Goal: Transaction & Acquisition: Purchase product/service

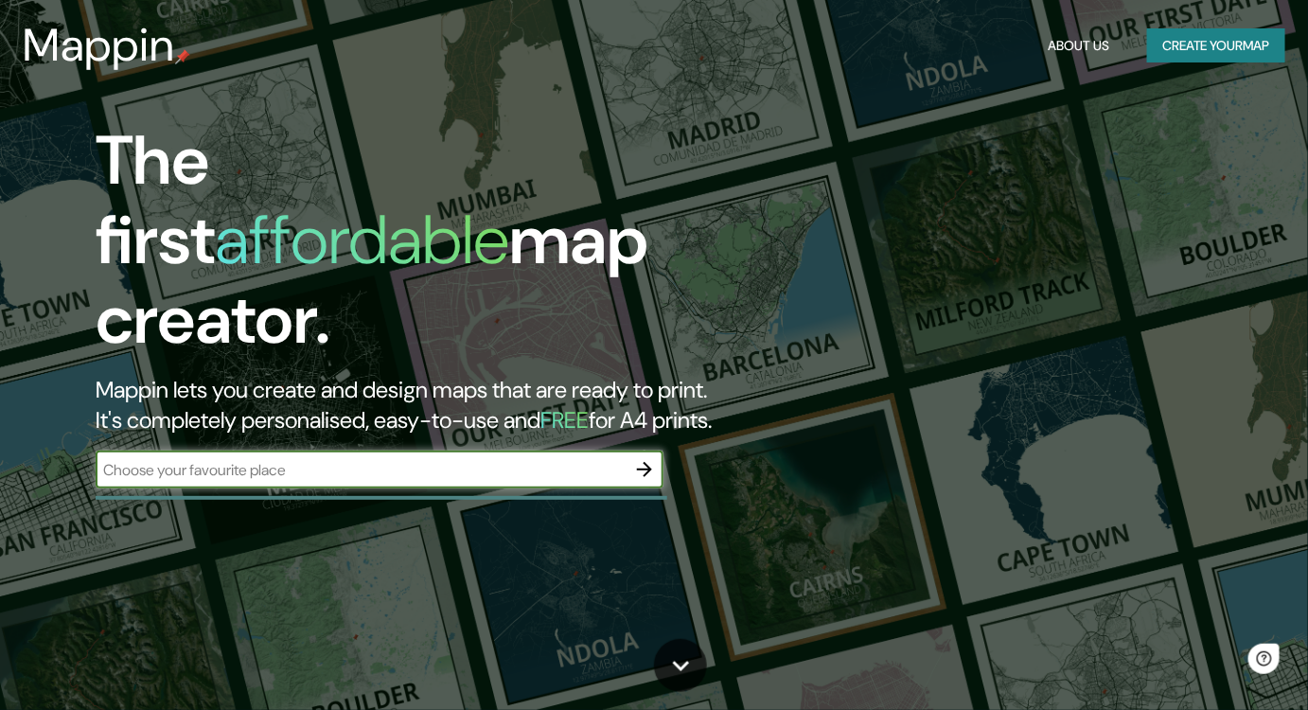
click at [554, 459] on input "text" at bounding box center [361, 470] width 530 height 22
type input "ciudad de [GEOGRAPHIC_DATA]"
click at [644, 458] on icon "button" at bounding box center [644, 469] width 23 height 23
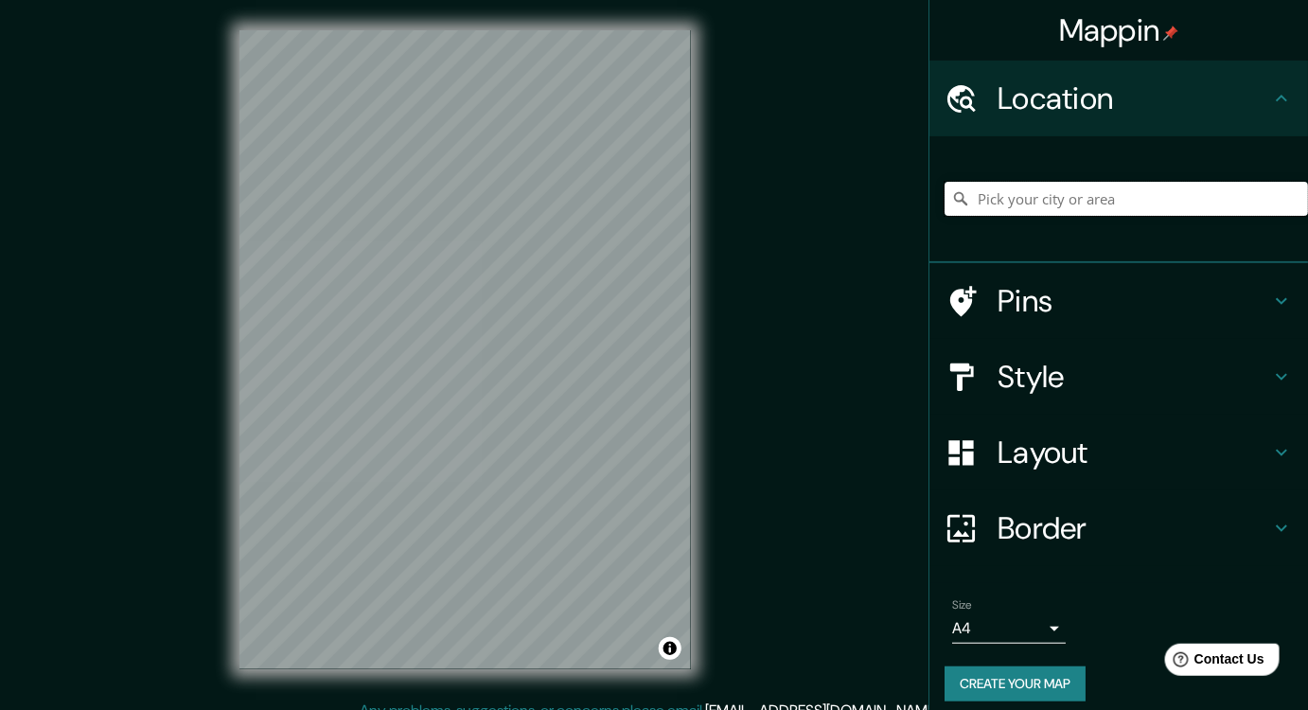
click at [1063, 214] on input "Pick your city or area" at bounding box center [1125, 199] width 363 height 34
click at [1075, 197] on input "Pick your city or area" at bounding box center [1125, 199] width 363 height 34
type input "[GEOGRAPHIC_DATA], [GEOGRAPHIC_DATA]"
click at [1025, 458] on h4 "Layout" at bounding box center [1133, 452] width 272 height 38
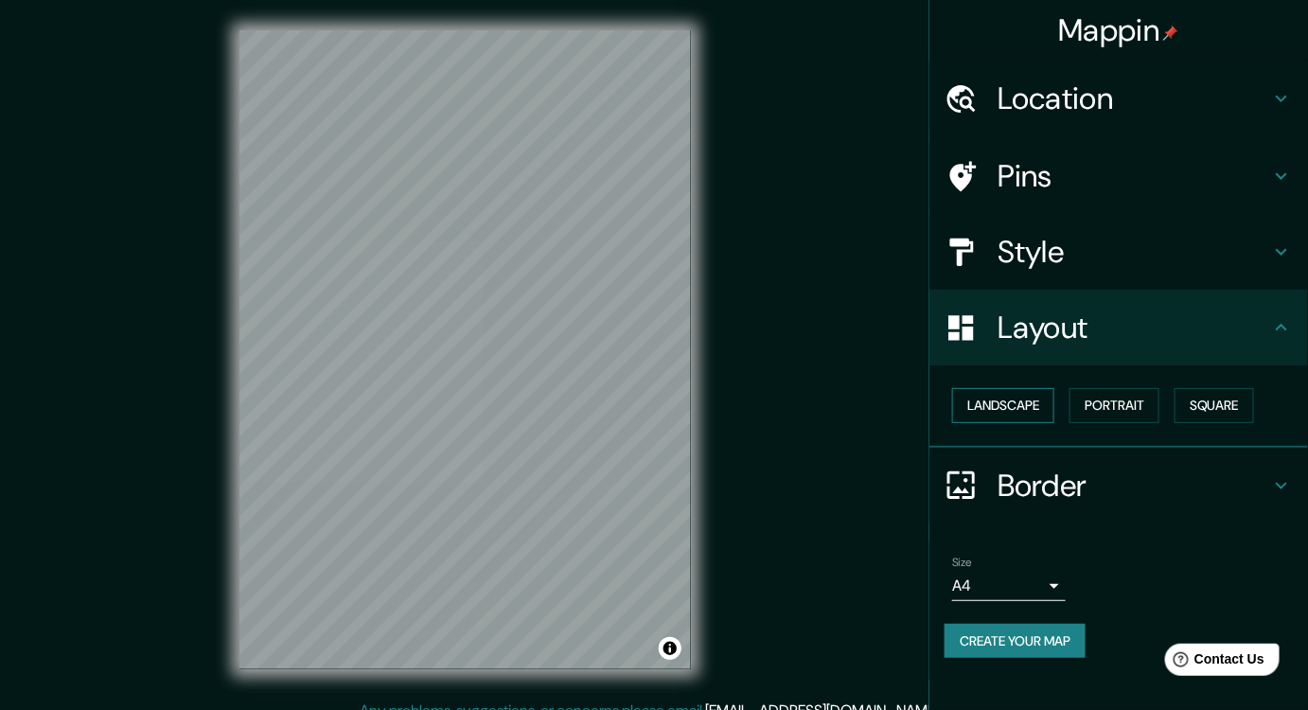
click at [1041, 393] on button "Landscape" at bounding box center [1003, 405] width 102 height 35
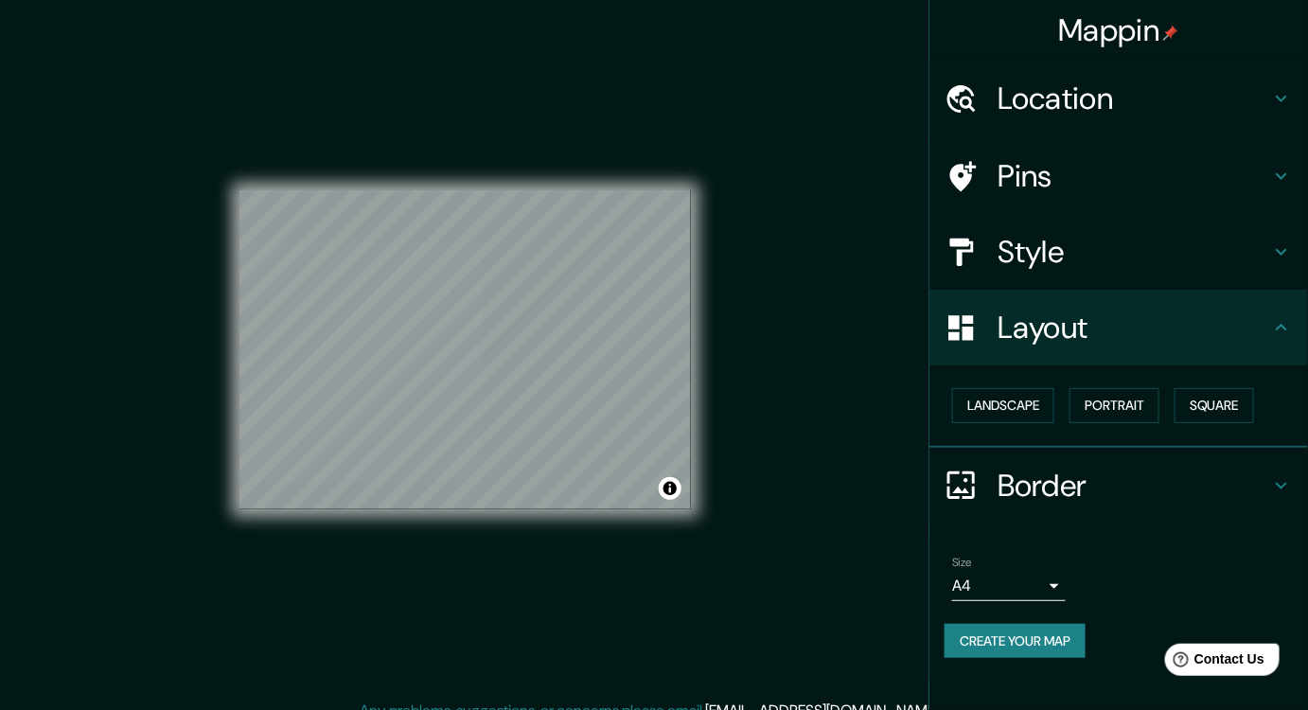
click at [1135, 255] on h4 "Style" at bounding box center [1133, 252] width 272 height 38
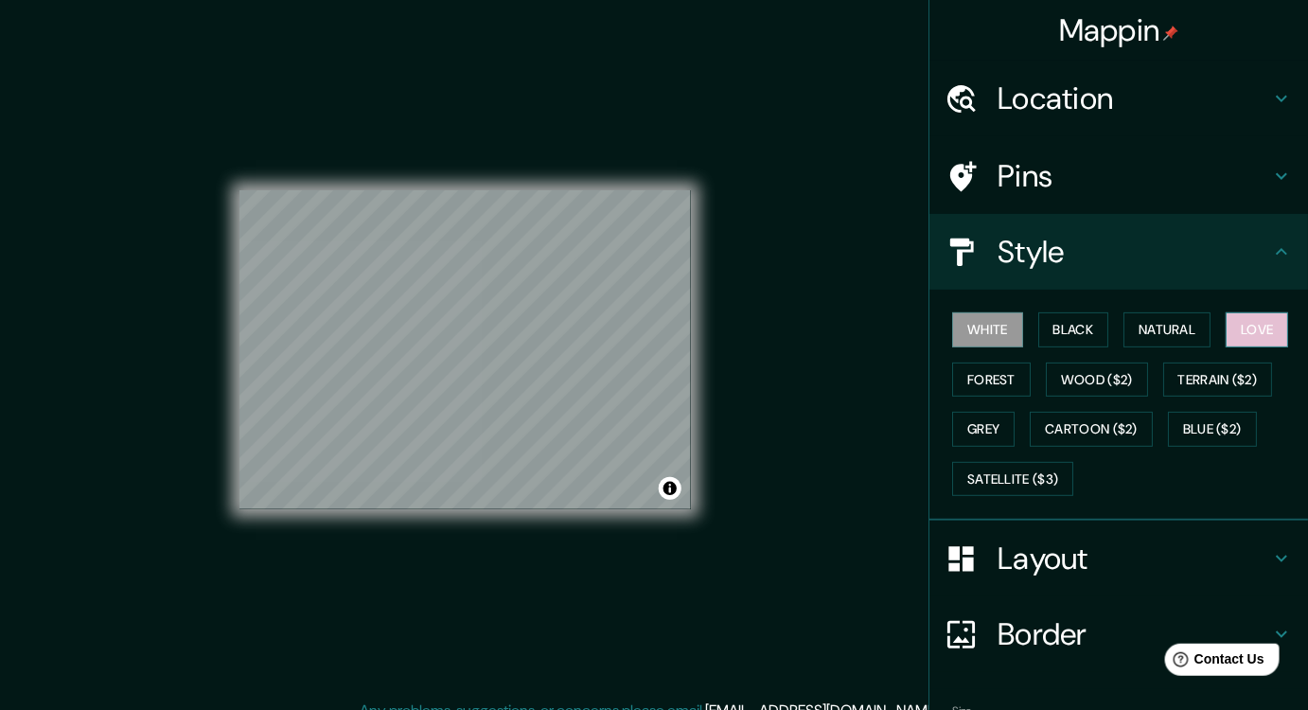
click at [1258, 340] on button "Love" at bounding box center [1256, 329] width 62 height 35
click at [968, 312] on button "White" at bounding box center [987, 329] width 71 height 35
click at [1060, 329] on button "Black" at bounding box center [1073, 329] width 71 height 35
click at [983, 332] on button "White" at bounding box center [987, 329] width 71 height 35
click at [1282, 333] on div "White Black Natural Love Forest Wood ($2) Terrain ($2) Grey Cartoon ($2) Blue (…" at bounding box center [1125, 404] width 363 height 199
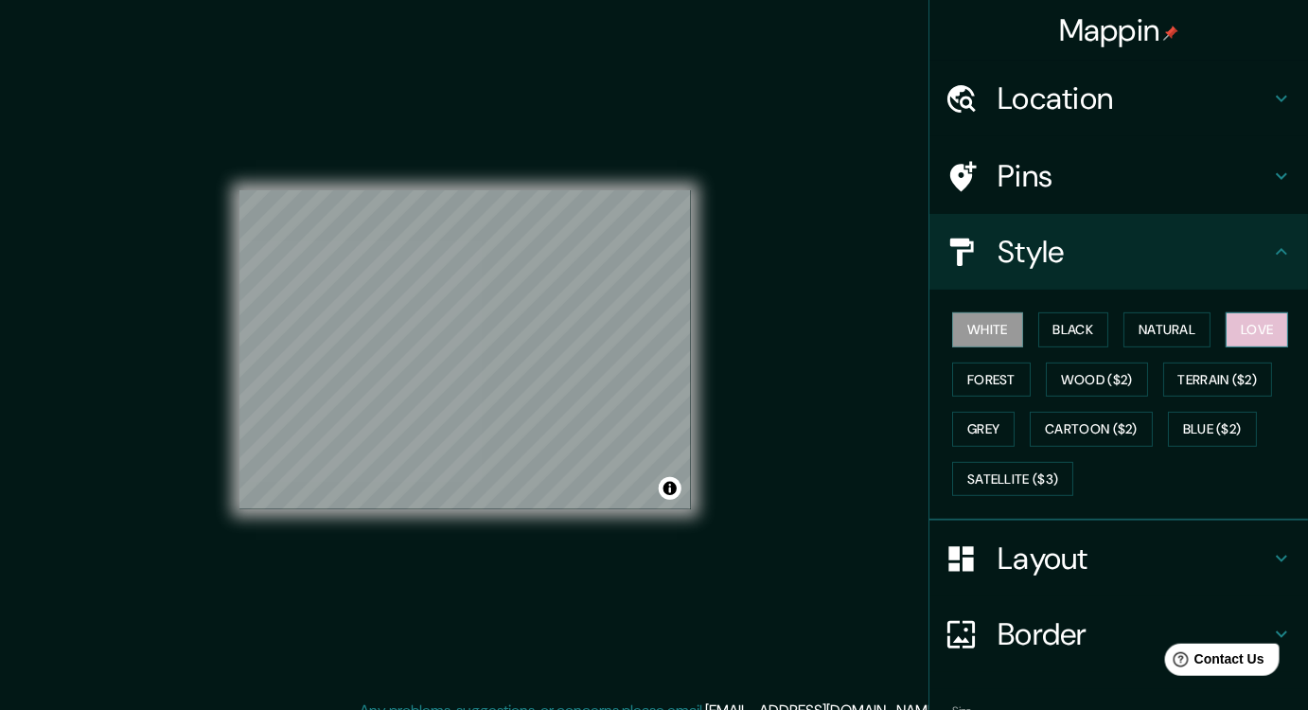
click at [1225, 337] on button "Love" at bounding box center [1256, 329] width 62 height 35
